Goal: Register for event/course

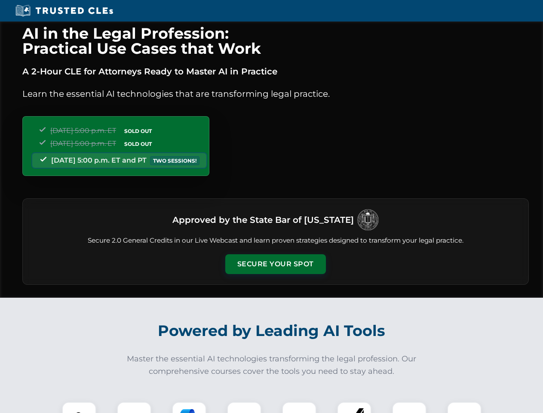
click at [275, 264] on button "Secure Your Spot" at bounding box center [275, 264] width 101 height 20
click at [79, 407] on img at bounding box center [79, 418] width 25 height 25
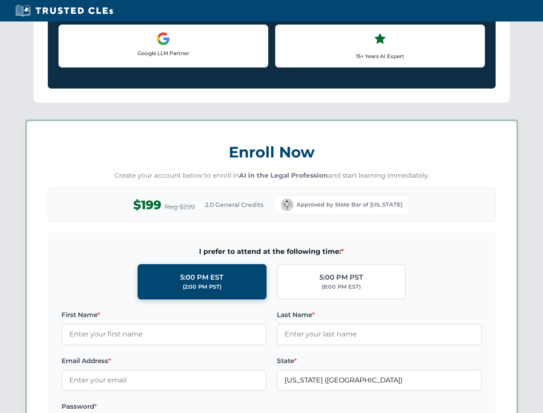
click at [189, 407] on label "Password *" at bounding box center [164, 406] width 205 height 10
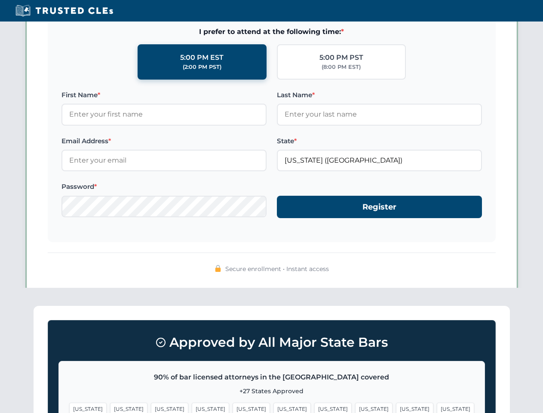
click at [396, 407] on span "[US_STATE]" at bounding box center [414, 409] width 37 height 12
